Goal: Navigation & Orientation: Find specific page/section

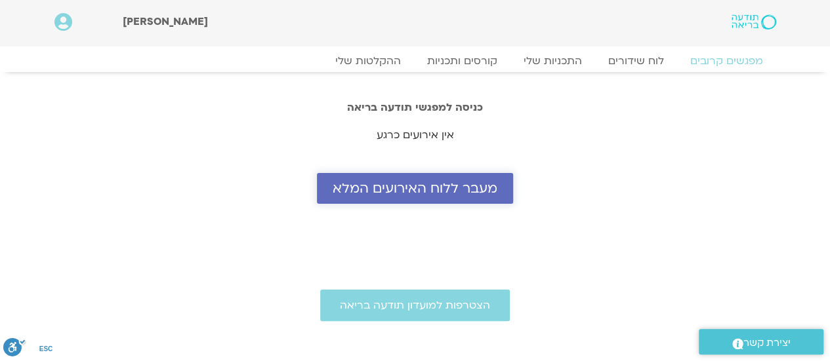
click at [403, 196] on span "מעבר ללוח האירועים המלא" at bounding box center [415, 188] width 165 height 15
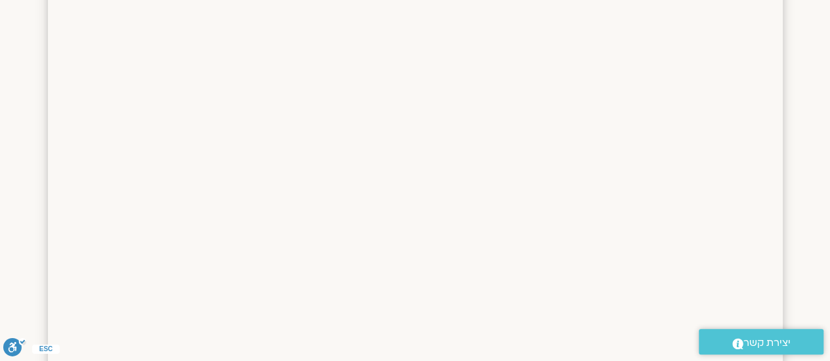
scroll to position [639, 0]
